Goal: Task Accomplishment & Management: Manage account settings

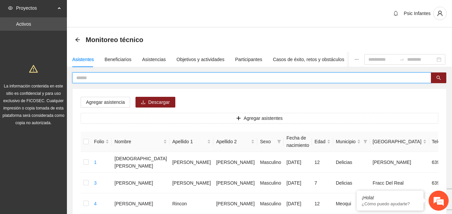
click at [120, 76] on input "text" at bounding box center [248, 77] width 345 height 7
type input "*"
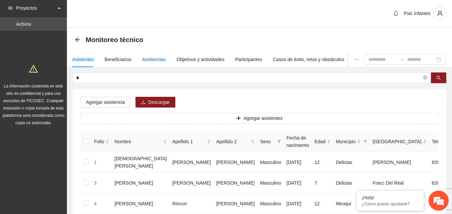
click at [145, 62] on div "Asistencias" at bounding box center [154, 59] width 24 height 7
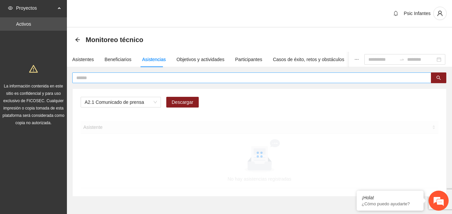
click at [139, 74] on span at bounding box center [251, 78] width 359 height 11
click at [139, 78] on input "text" at bounding box center [248, 77] width 345 height 7
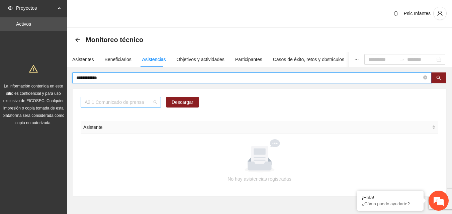
click at [158, 104] on div "A2.1 Comunicado de prensa" at bounding box center [121, 102] width 80 height 11
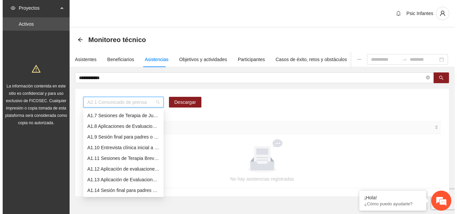
scroll to position [53, 0]
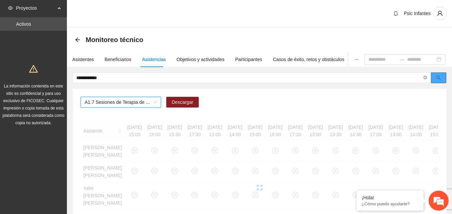
click at [440, 80] on icon "search" at bounding box center [438, 78] width 4 height 4
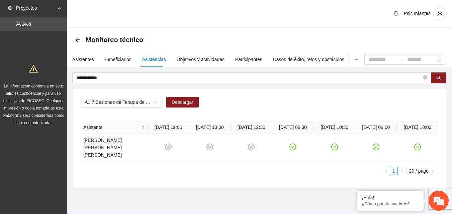
click at [286, 38] on div "Monitoreo técnico" at bounding box center [259, 39] width 369 height 13
click at [115, 76] on input "**********" at bounding box center [248, 77] width 345 height 7
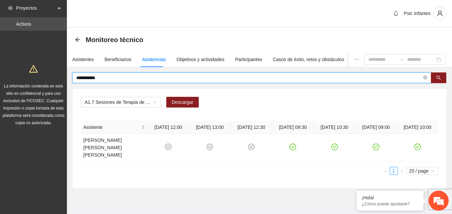
click at [127, 76] on input "**********" at bounding box center [248, 77] width 345 height 7
type input "*"
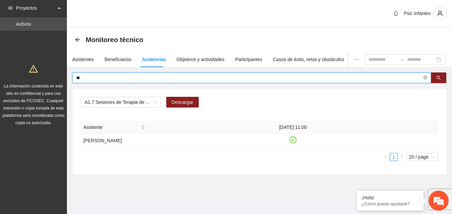
type input "*"
type input "*********"
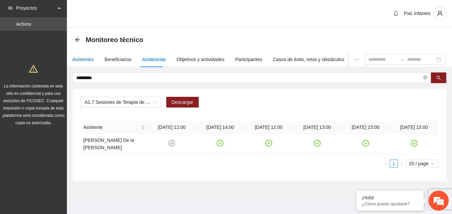
click at [85, 60] on div "Asistentes" at bounding box center [83, 59] width 22 height 7
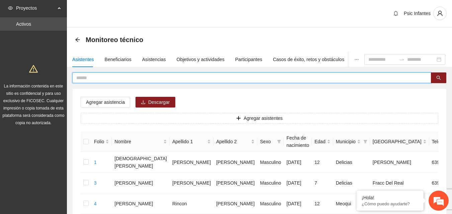
click at [106, 77] on input "text" at bounding box center [248, 77] width 345 height 7
type input "**********"
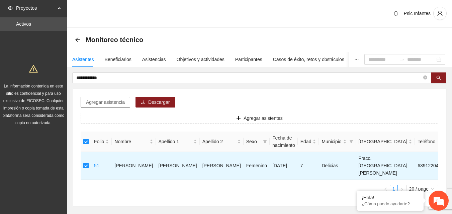
click at [112, 102] on span "Agregar asistencia" at bounding box center [105, 102] width 39 height 7
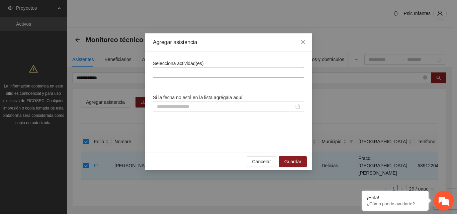
click at [209, 70] on div at bounding box center [228, 73] width 148 height 8
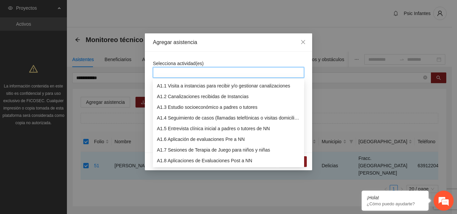
scroll to position [11, 0]
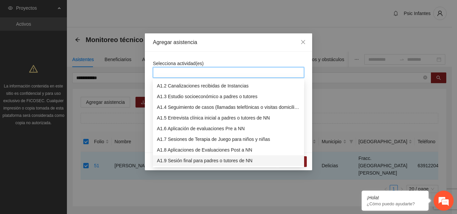
click at [205, 159] on div "A1.9 Sesión final para padres o tutores de NN" at bounding box center [228, 160] width 143 height 7
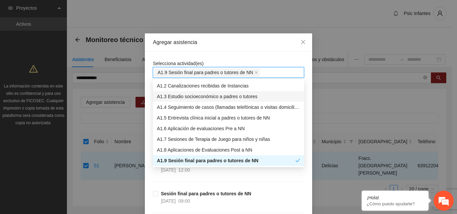
click at [236, 60] on div "Selecciona actividad(es) A1.9 Sesión final para padres o tutores de NN A1.9 Ses…" at bounding box center [228, 69] width 151 height 18
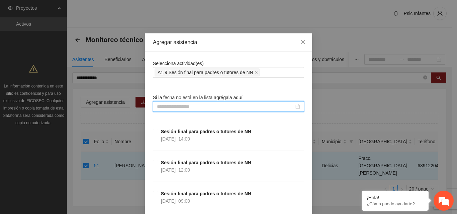
click at [177, 110] on input at bounding box center [225, 106] width 137 height 7
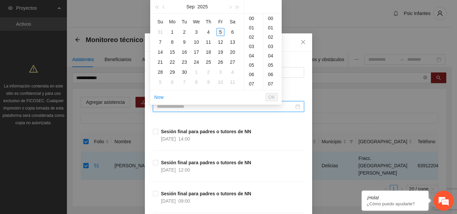
click at [219, 32] on div "5" at bounding box center [220, 32] width 8 height 8
click at [271, 18] on div "00" at bounding box center [272, 18] width 18 height 9
type input "**********"
click at [271, 95] on span "OK" at bounding box center [271, 97] width 7 height 7
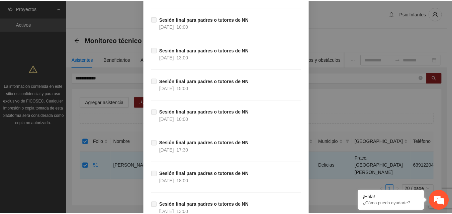
scroll to position [275, 0]
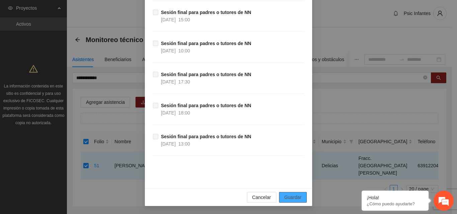
click at [294, 199] on span "Guardar" at bounding box center [292, 197] width 17 height 7
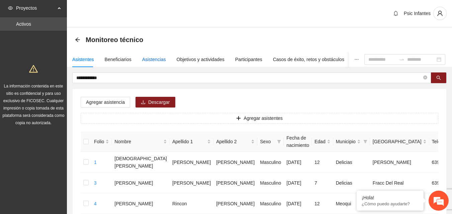
click at [153, 60] on div "Asistencias" at bounding box center [154, 59] width 24 height 7
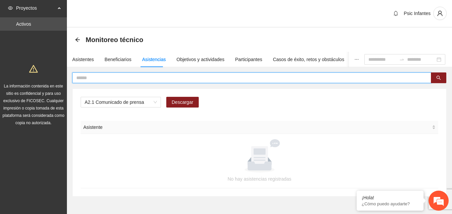
click at [112, 79] on input "text" at bounding box center [248, 77] width 345 height 7
click at [148, 99] on span "A2.1 Comunicado de prensa" at bounding box center [121, 102] width 72 height 10
type input "*****"
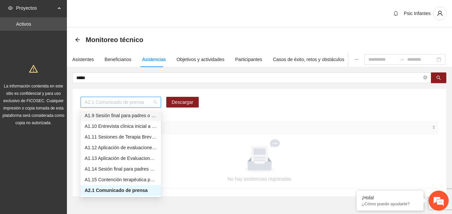
click at [147, 118] on div "A1.9 Sesión final para padres o tutores de NN" at bounding box center [121, 115] width 72 height 7
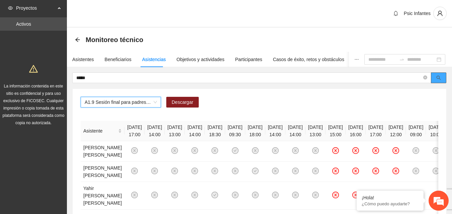
click at [439, 78] on icon "search" at bounding box center [438, 78] width 4 height 4
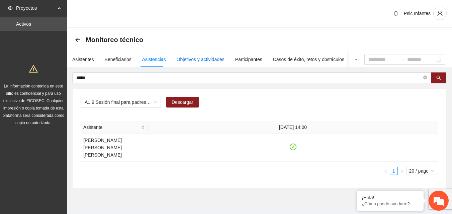
click at [198, 62] on div "Objetivos y actividades" at bounding box center [200, 59] width 48 height 7
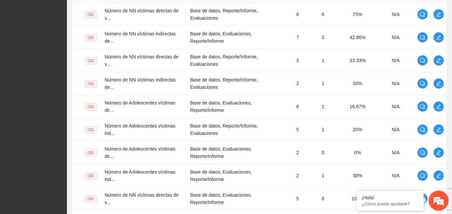
scroll to position [263, 0]
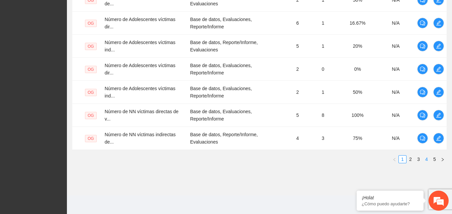
click at [426, 158] on link "4" at bounding box center [425, 159] width 7 height 7
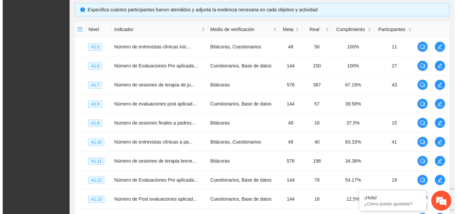
scroll to position [50, 0]
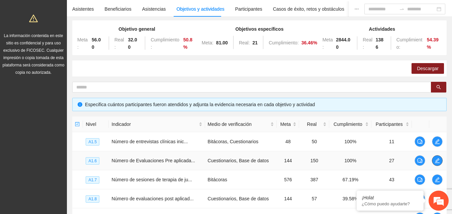
click at [434, 164] on button "button" at bounding box center [436, 160] width 11 height 11
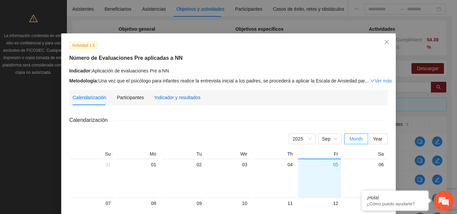
click at [173, 95] on div "Indicador y resultados" at bounding box center [177, 97] width 46 height 7
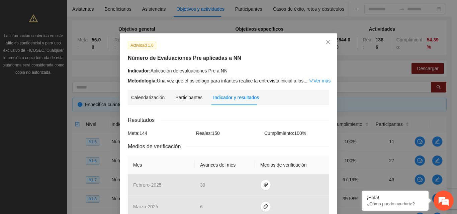
scroll to position [174, 0]
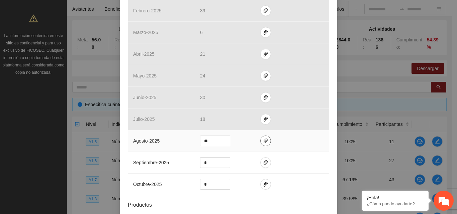
click at [263, 140] on icon "paper-clip" at bounding box center [265, 140] width 5 height 5
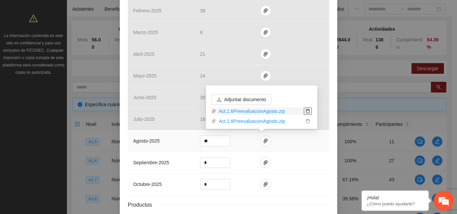
click at [308, 110] on icon "delete" at bounding box center [307, 111] width 5 height 5
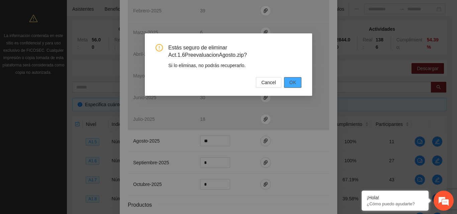
click at [294, 81] on span "OK" at bounding box center [292, 82] width 7 height 7
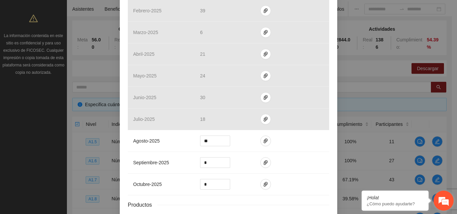
click at [440, 206] on em at bounding box center [443, 201] width 18 height 18
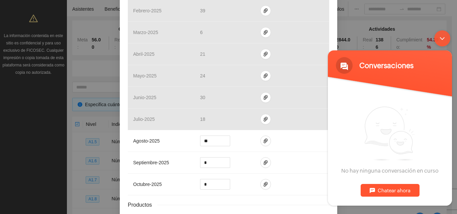
click at [441, 42] on div "Minimizar ventana de chat en vivo" at bounding box center [442, 38] width 16 height 16
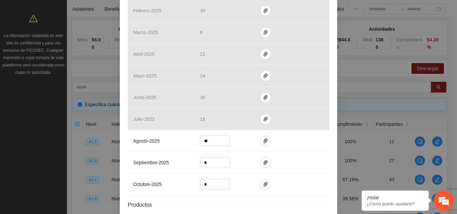
scroll to position [220, 0]
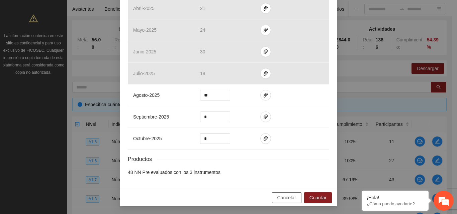
click at [280, 200] on span "Cancelar" at bounding box center [286, 197] width 19 height 7
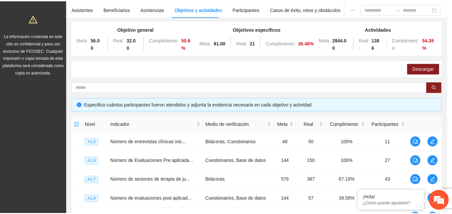
scroll to position [187, 0]
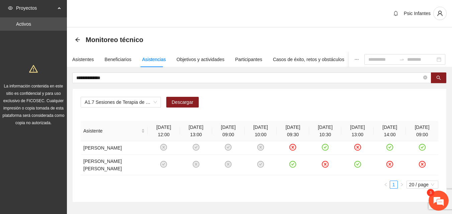
scroll to position [494, 0]
click at [81, 60] on div "Asistentes" at bounding box center [83, 59] width 22 height 7
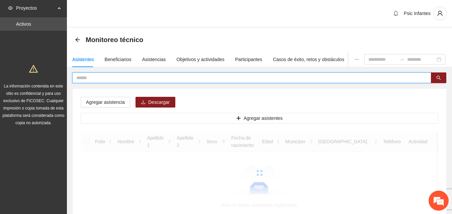
click at [109, 80] on input "text" at bounding box center [248, 77] width 345 height 7
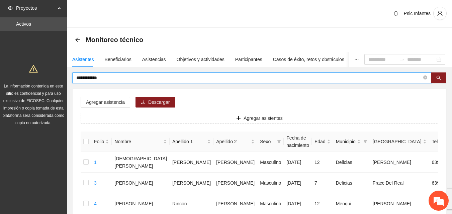
type input "**********"
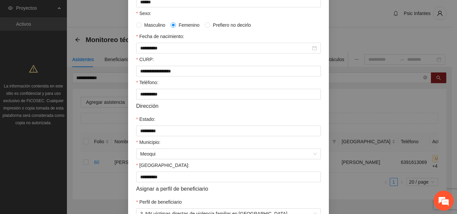
scroll to position [174, 0]
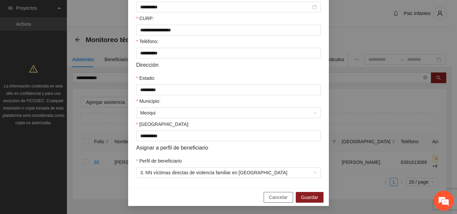
click at [282, 196] on span "Cancelar" at bounding box center [278, 197] width 19 height 7
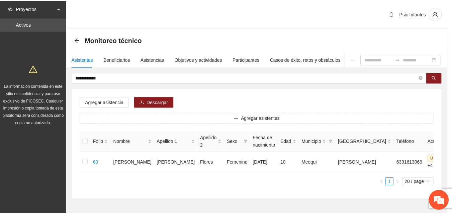
scroll to position [141, 0]
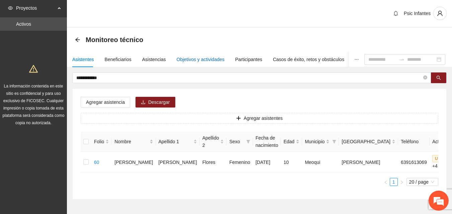
click at [188, 58] on div "Objetivos y actividades" at bounding box center [200, 59] width 48 height 7
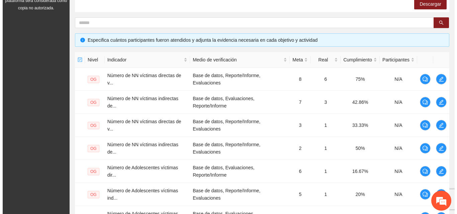
scroll to position [119, 0]
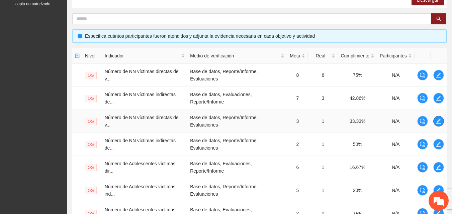
click at [436, 122] on icon "edit" at bounding box center [437, 121] width 5 height 5
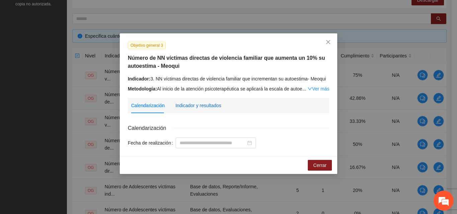
click at [212, 106] on div "Indicador y resultados" at bounding box center [198, 105] width 46 height 7
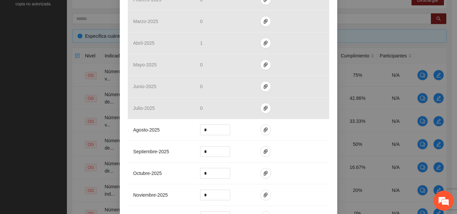
scroll to position [293, 0]
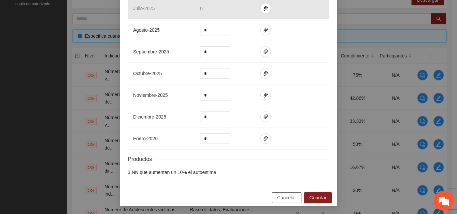
click at [283, 200] on span "Cancelar" at bounding box center [286, 197] width 19 height 7
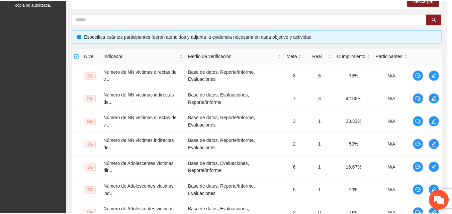
scroll to position [260, 0]
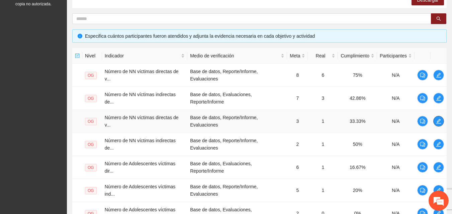
click at [436, 123] on icon "edit" at bounding box center [437, 121] width 5 height 5
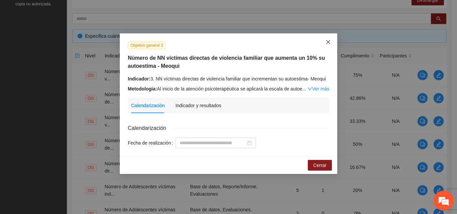
click at [329, 42] on icon "close" at bounding box center [328, 42] width 4 height 4
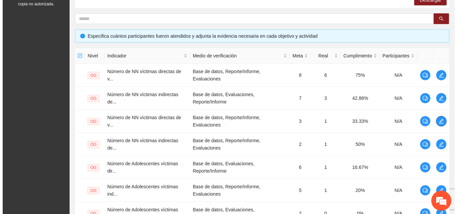
scroll to position [263, 0]
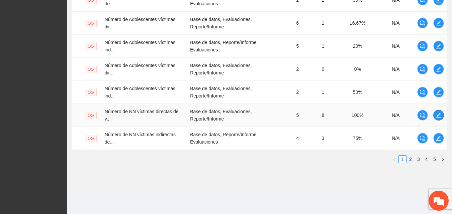
click at [439, 116] on icon "edit" at bounding box center [437, 115] width 5 height 5
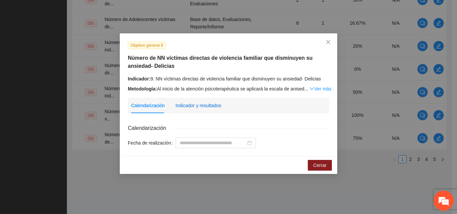
click at [203, 106] on div "Indicador y resultados" at bounding box center [198, 105] width 46 height 7
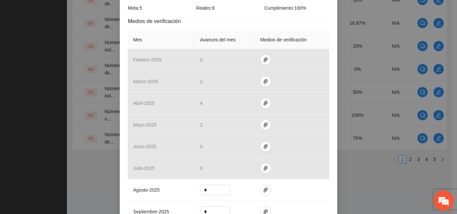
scroll to position [0, 0]
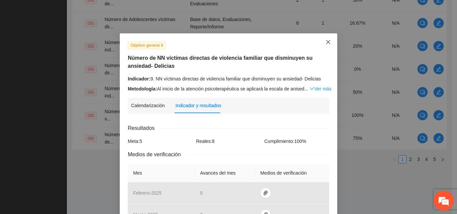
click at [327, 43] on icon "close" at bounding box center [328, 42] width 4 height 4
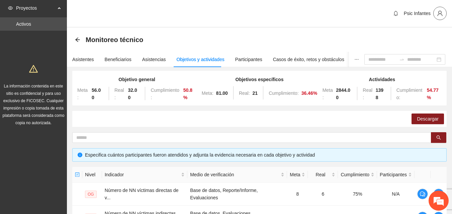
click at [438, 14] on icon "user" at bounding box center [439, 13] width 6 height 6
click at [422, 40] on span "Cerrar sesión" at bounding box center [422, 38] width 42 height 7
